Goal: Task Accomplishment & Management: Complete application form

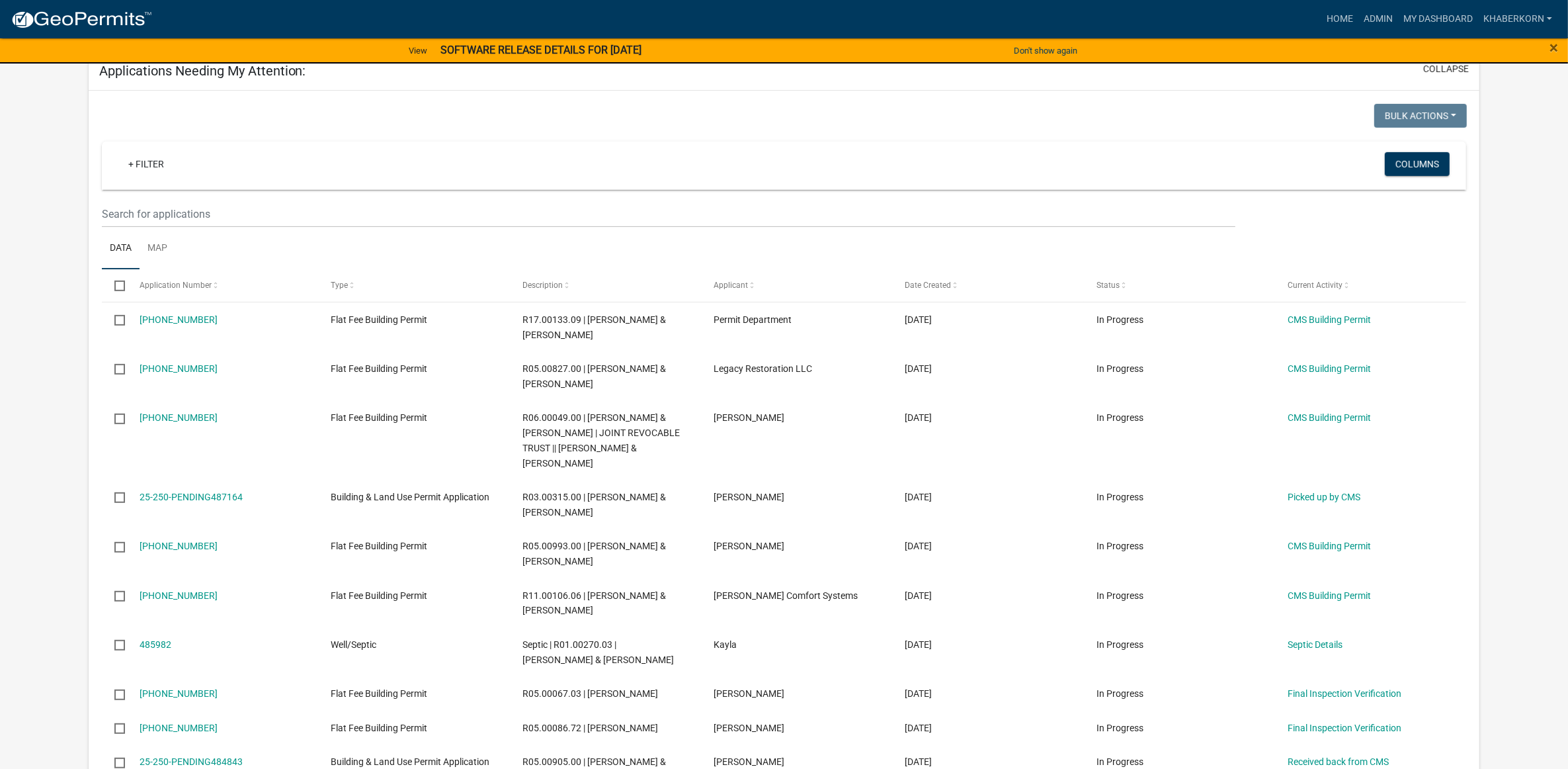
scroll to position [662, 0]
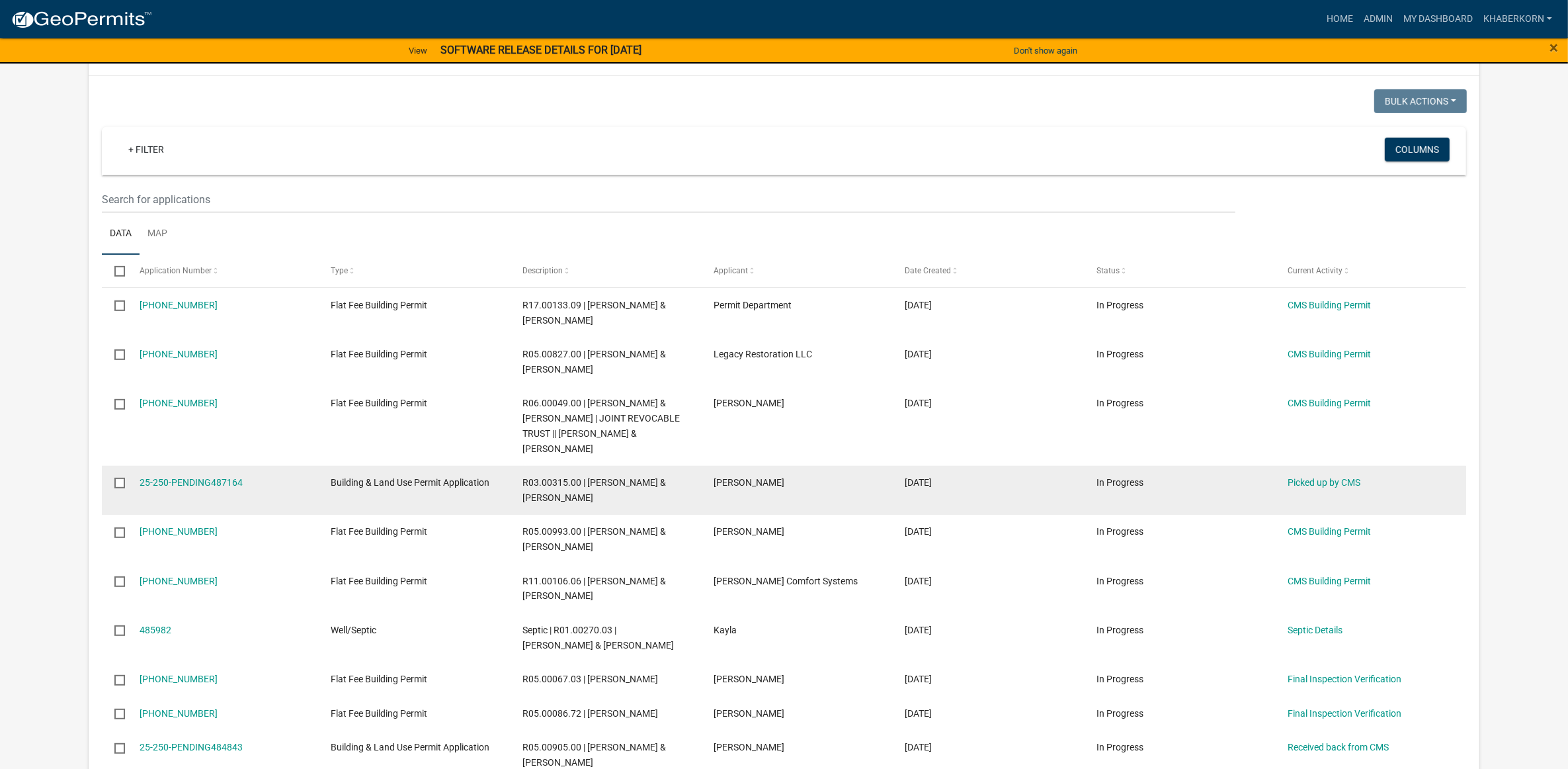
click at [225, 490] on datatable-body-cell "25-250-PENDING487164" at bounding box center [223, 490] width 191 height 49
click at [225, 487] on link "25-250-PENDING487164" at bounding box center [191, 481] width 103 height 10
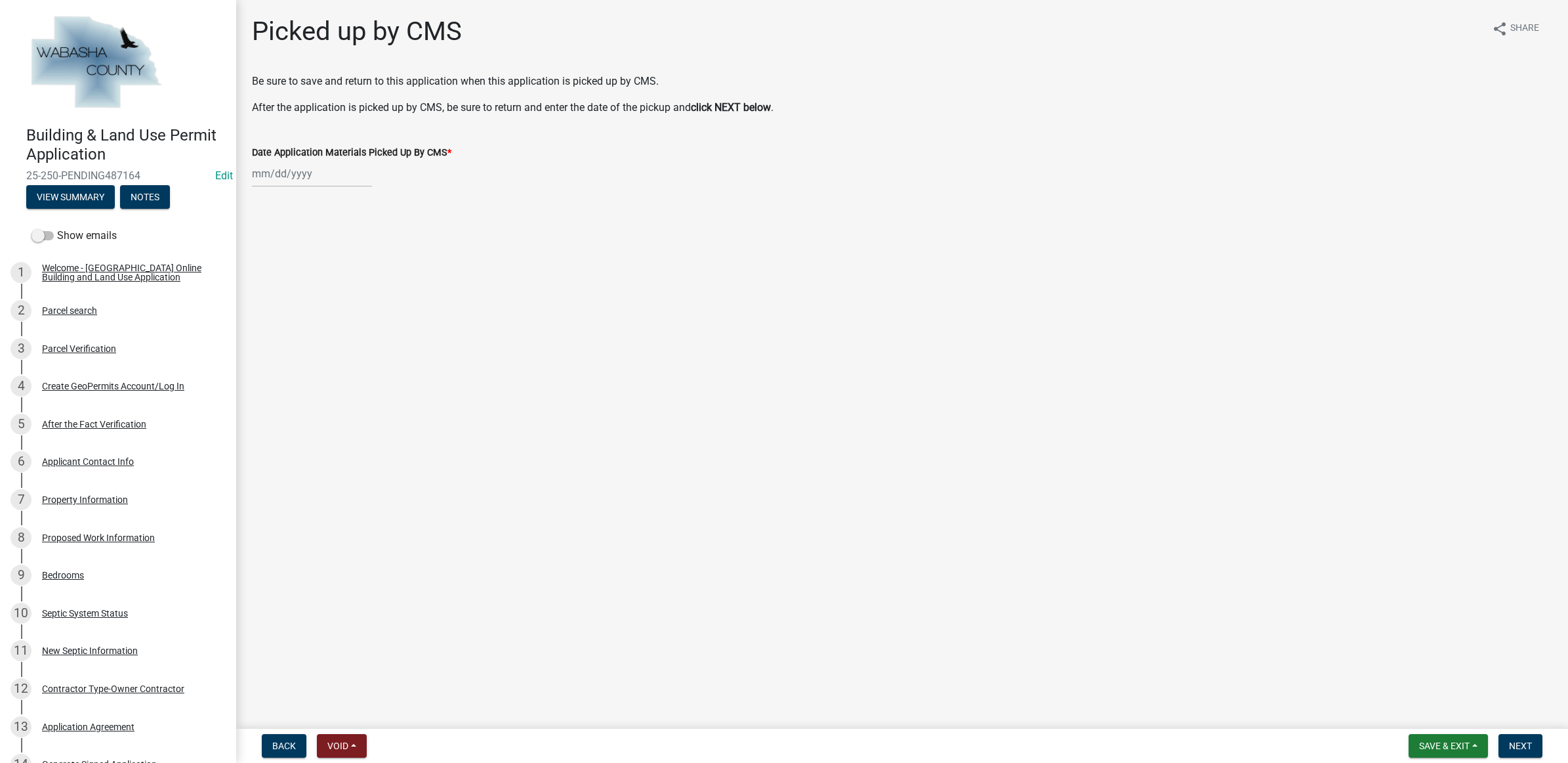
click at [315, 174] on div at bounding box center [312, 173] width 120 height 27
select select "10"
select select "2025"
click at [287, 261] on div "7" at bounding box center [286, 264] width 21 height 21
type input "[DATE]"
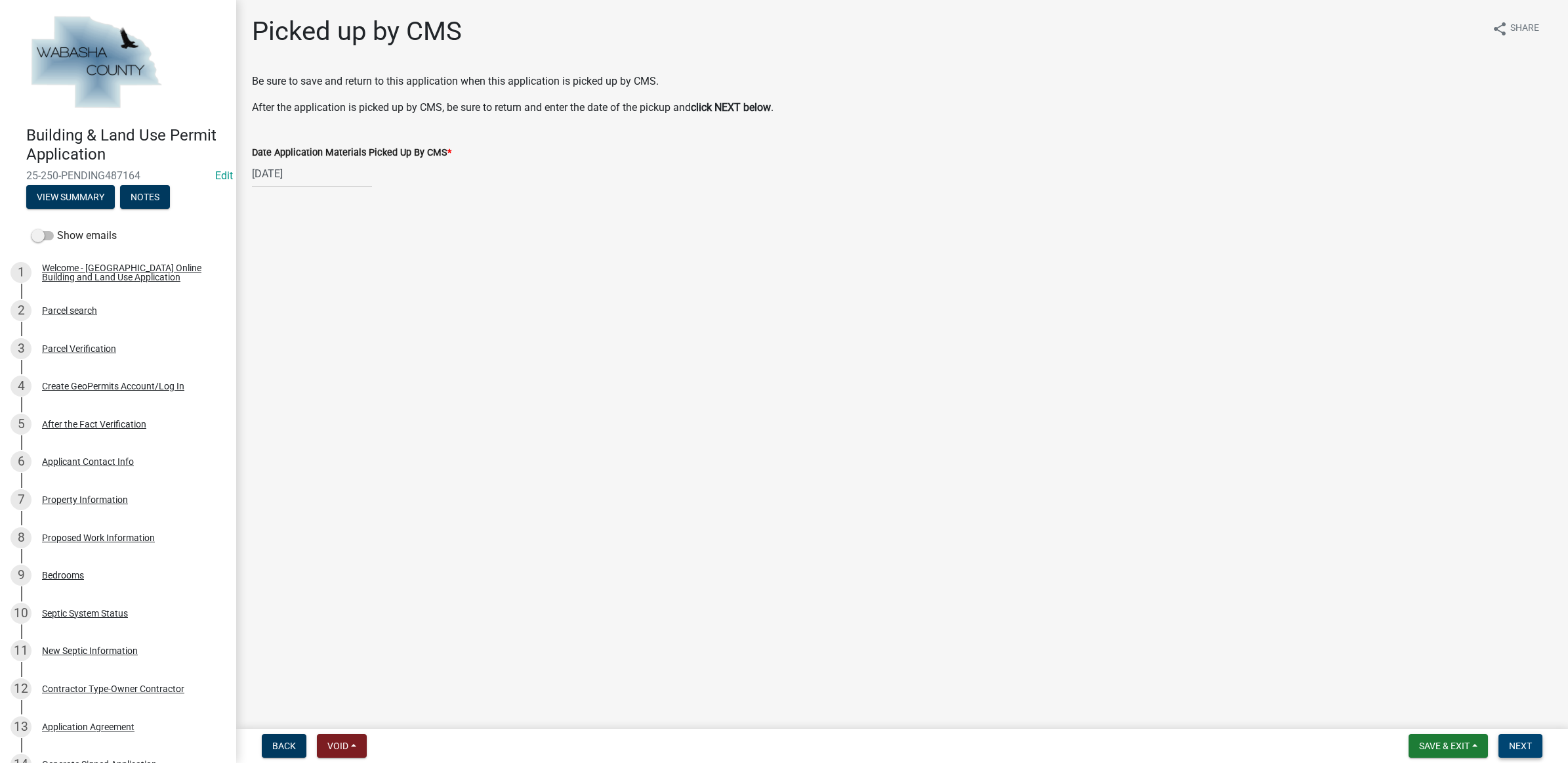
click at [1511, 745] on span "Next" at bounding box center [1520, 745] width 23 height 10
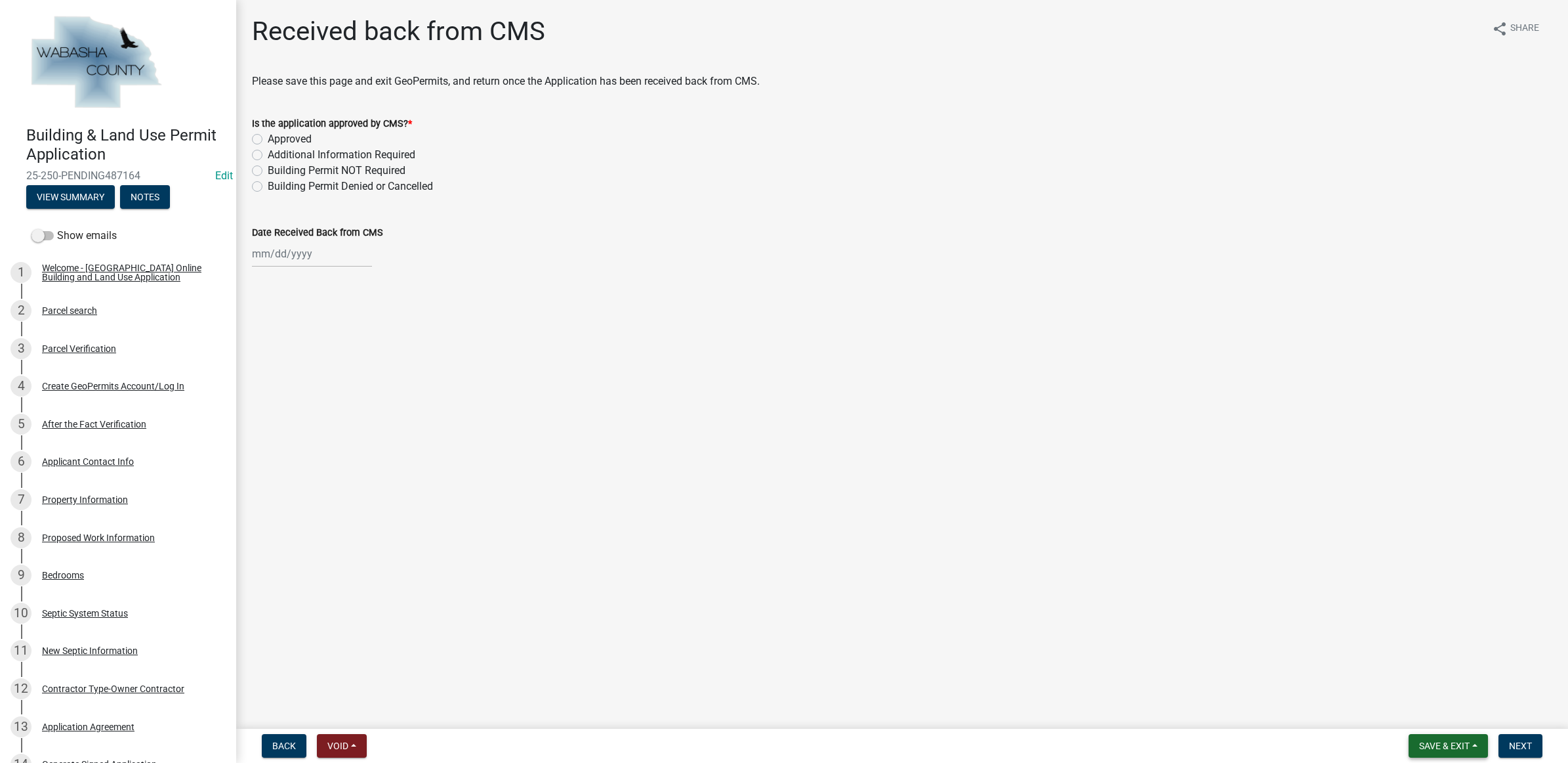
click at [1475, 745] on button "Save & Exit" at bounding box center [1448, 745] width 79 height 24
click at [1461, 711] on button "Save & Exit" at bounding box center [1436, 712] width 105 height 31
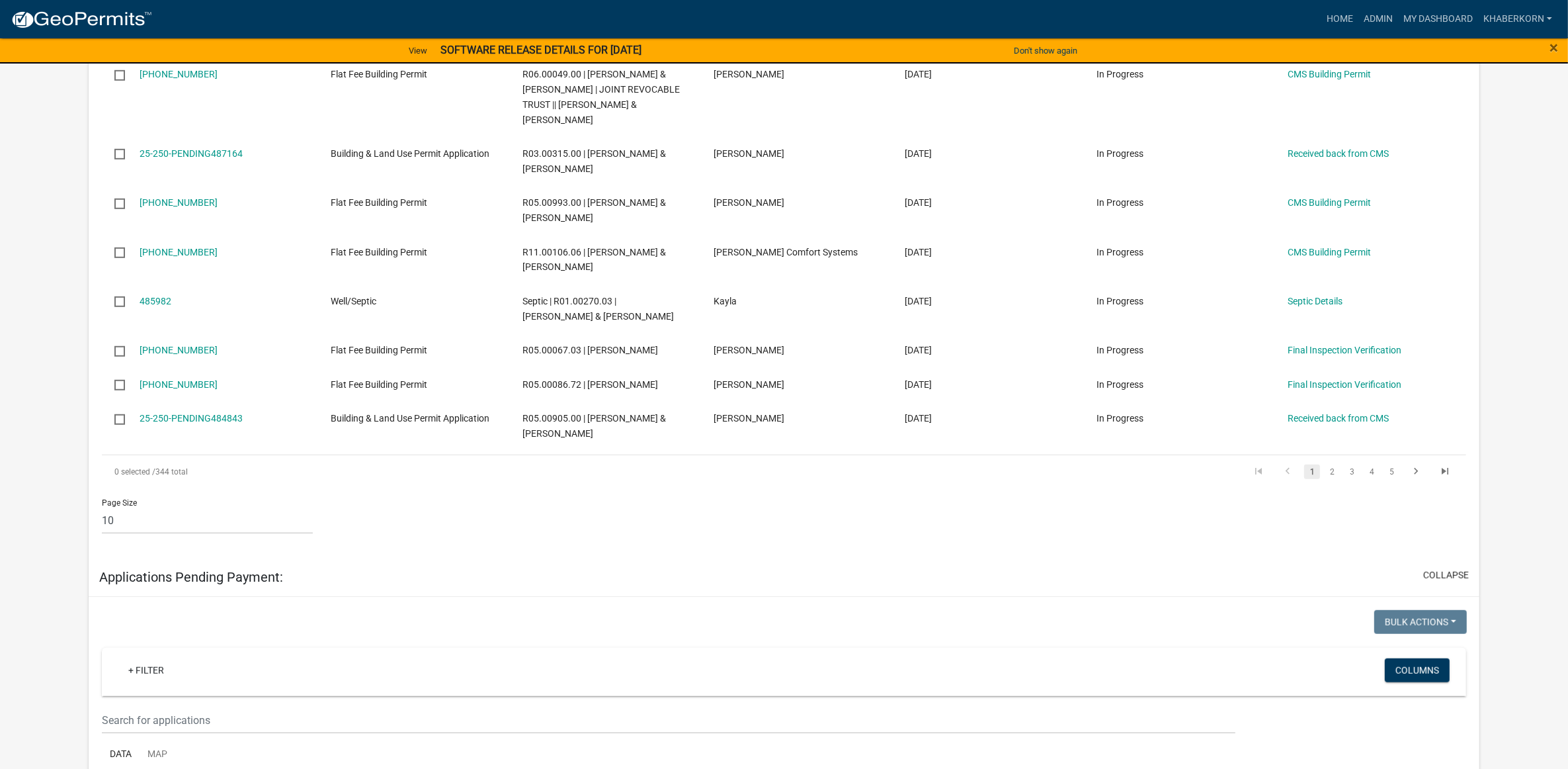
scroll to position [993, 0]
